Goal: Check status: Check status

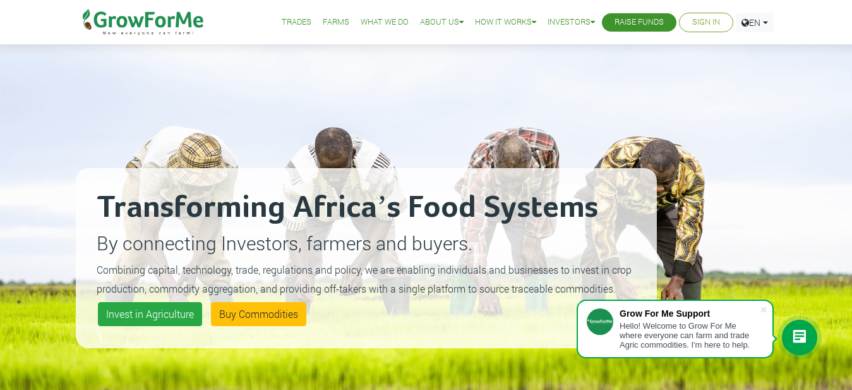
click at [642, 136] on div "Transforming Africa’s Food Systems By connecting Investors, farmers and buyers.…" at bounding box center [366, 258] width 581 height 390
click at [696, 23] on link "Sign In" at bounding box center [706, 22] width 28 height 13
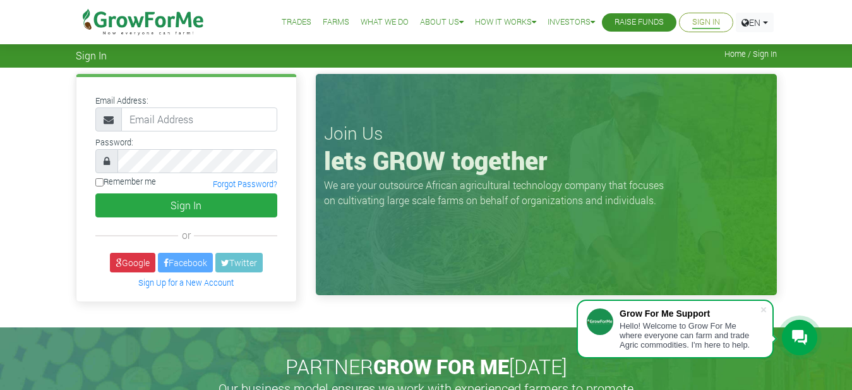
click at [195, 116] on input "email" at bounding box center [199, 119] width 156 height 24
type input "NIINOYE1992@GMAIL.COM"
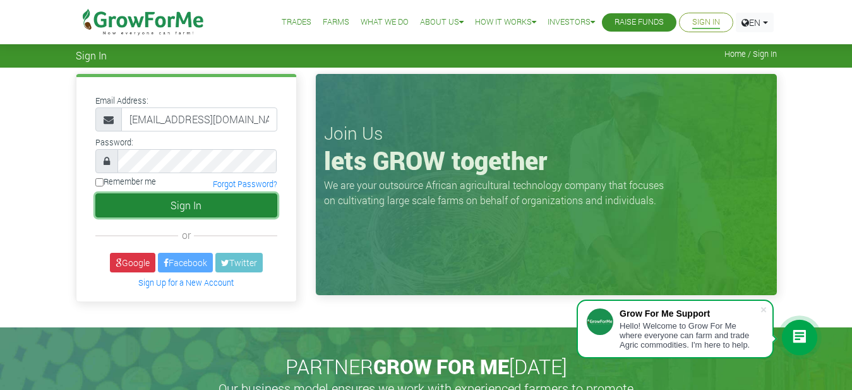
click at [169, 203] on button "Sign In" at bounding box center [186, 205] width 182 height 24
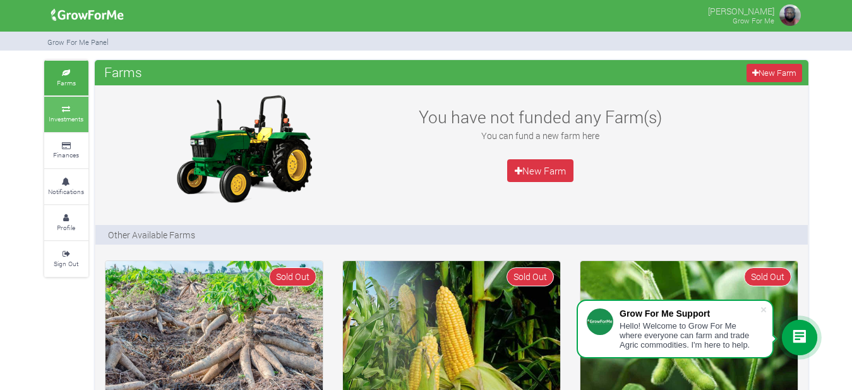
click at [69, 114] on link "Investments" at bounding box center [66, 114] width 44 height 35
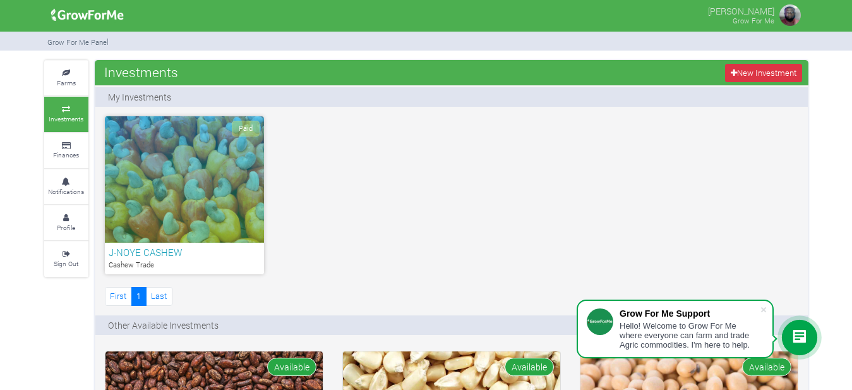
click at [187, 171] on div "Paid" at bounding box center [184, 179] width 159 height 126
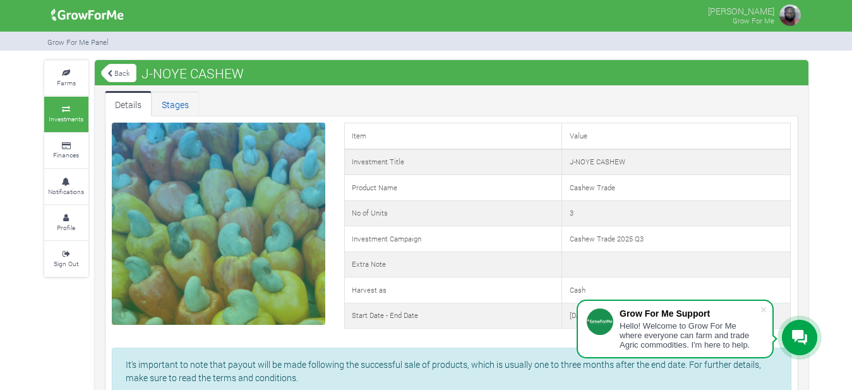
click at [180, 100] on link "Stages" at bounding box center [175, 103] width 47 height 25
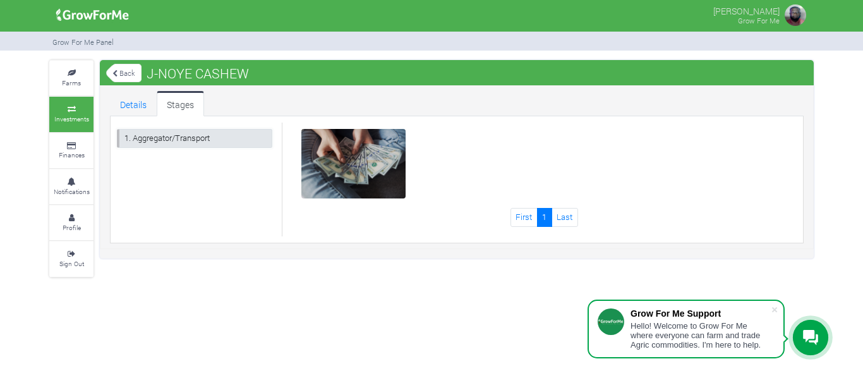
click at [172, 131] on link "1. Aggregator/Transport" at bounding box center [194, 138] width 155 height 18
